Goal: Navigation & Orientation: Understand site structure

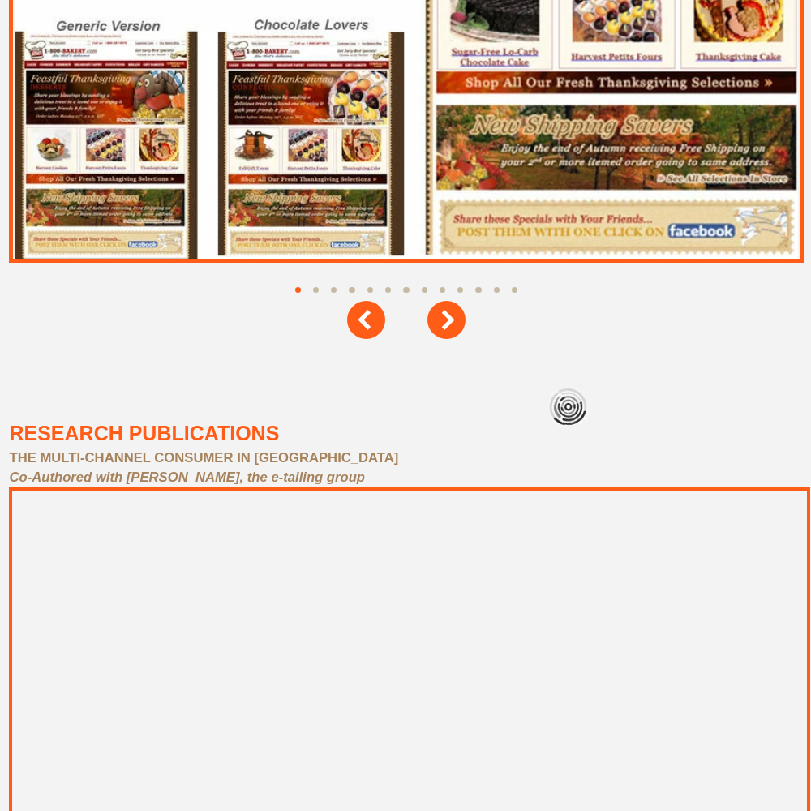
scroll to position [7303, 0]
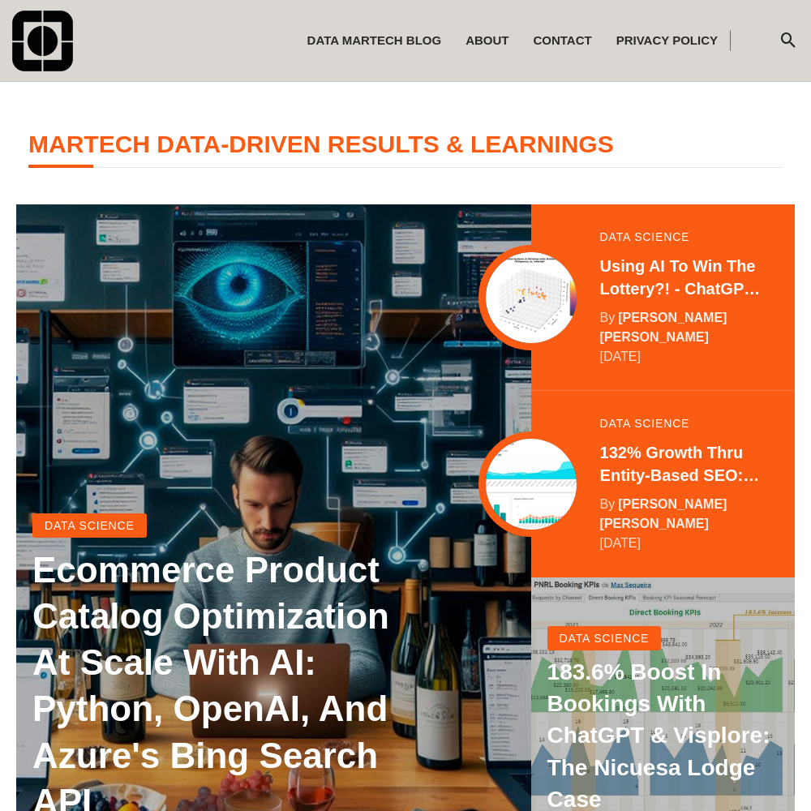
scroll to position [321, 0]
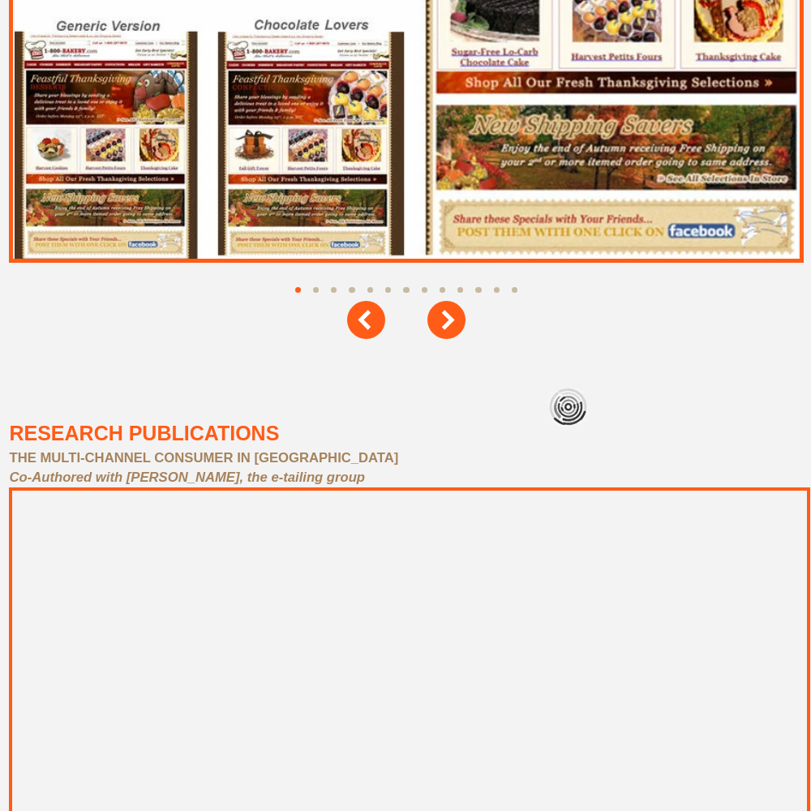
scroll to position [7303, 0]
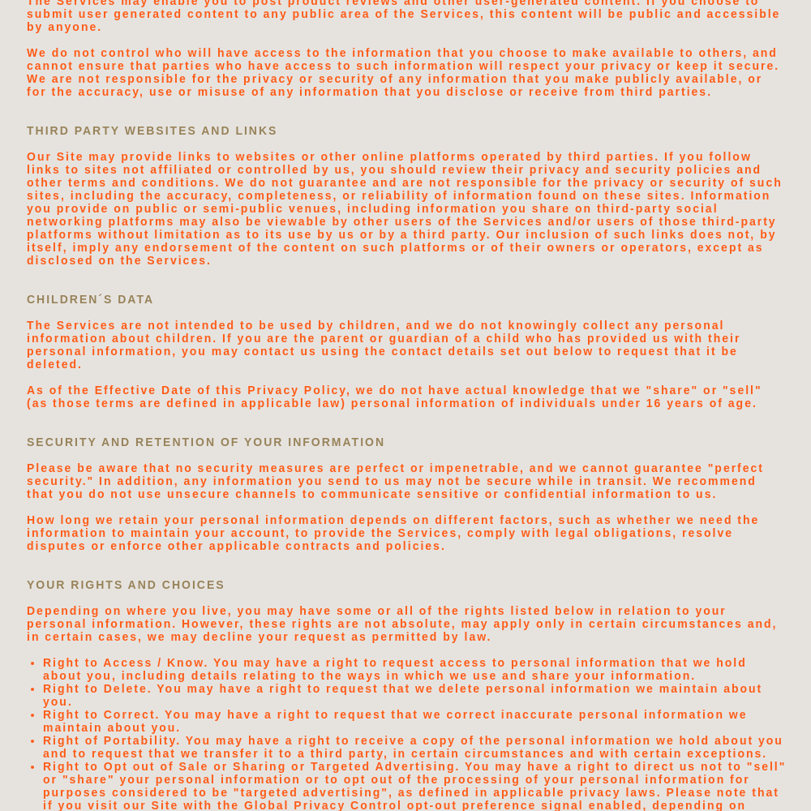
scroll to position [3246, 0]
